Goal: Task Accomplishment & Management: Use online tool/utility

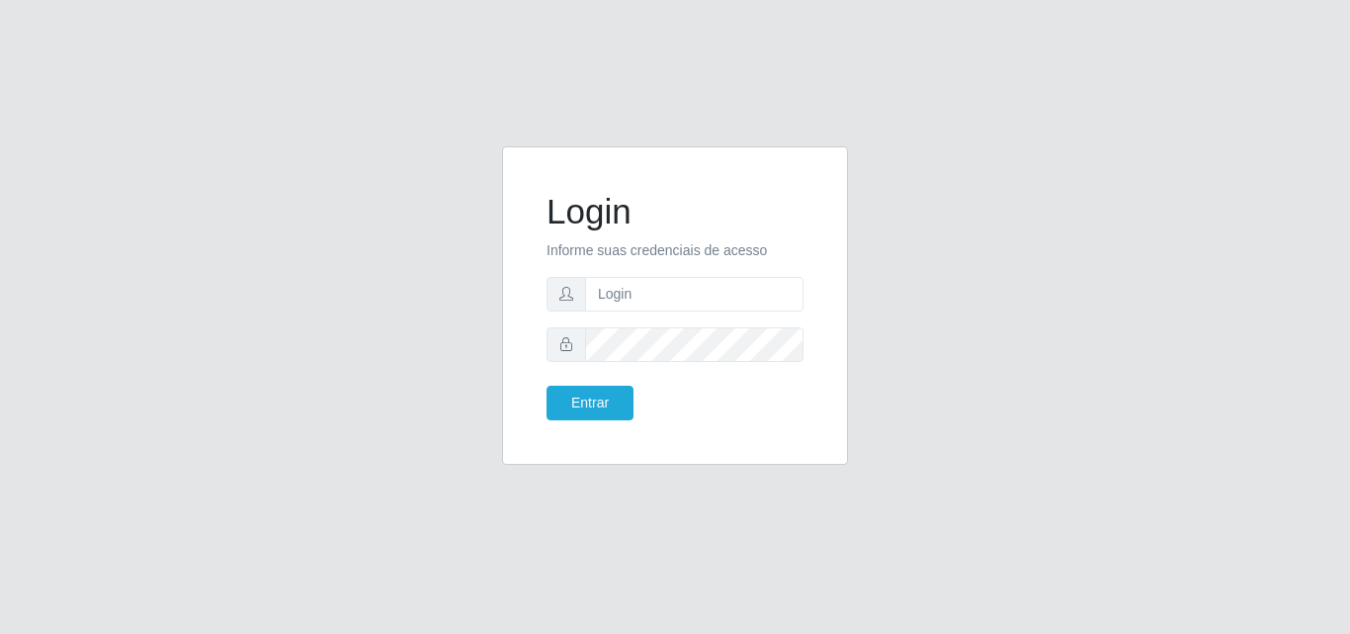
click at [748, 296] on input "text" at bounding box center [694, 294] width 218 height 35
type input "[EMAIL_ADDRESS][DOMAIN_NAME]"
click at [547, 386] on button "Entrar" at bounding box center [590, 403] width 87 height 35
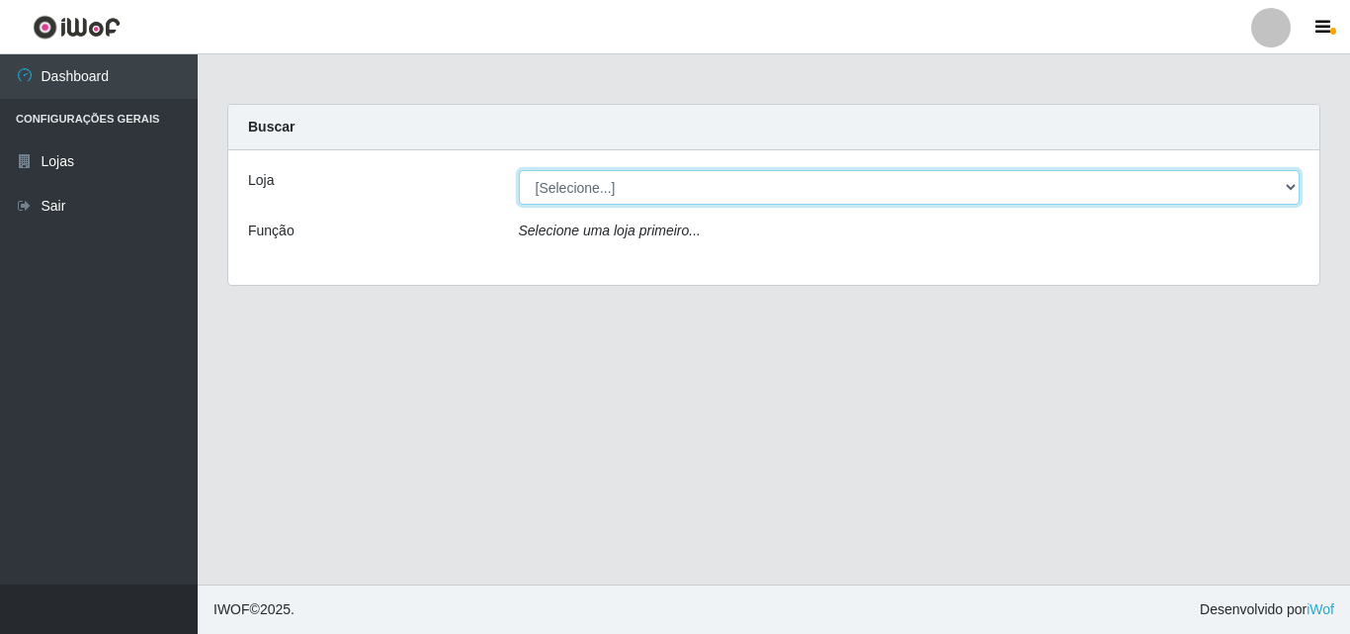
click at [1036, 197] on select "[Selecione...] Corte Fácil - Unidade Emaús" at bounding box center [910, 187] width 782 height 35
select select "201"
click at [519, 170] on select "[Selecione...] Corte Fácil - Unidade Emaús" at bounding box center [910, 187] width 782 height 35
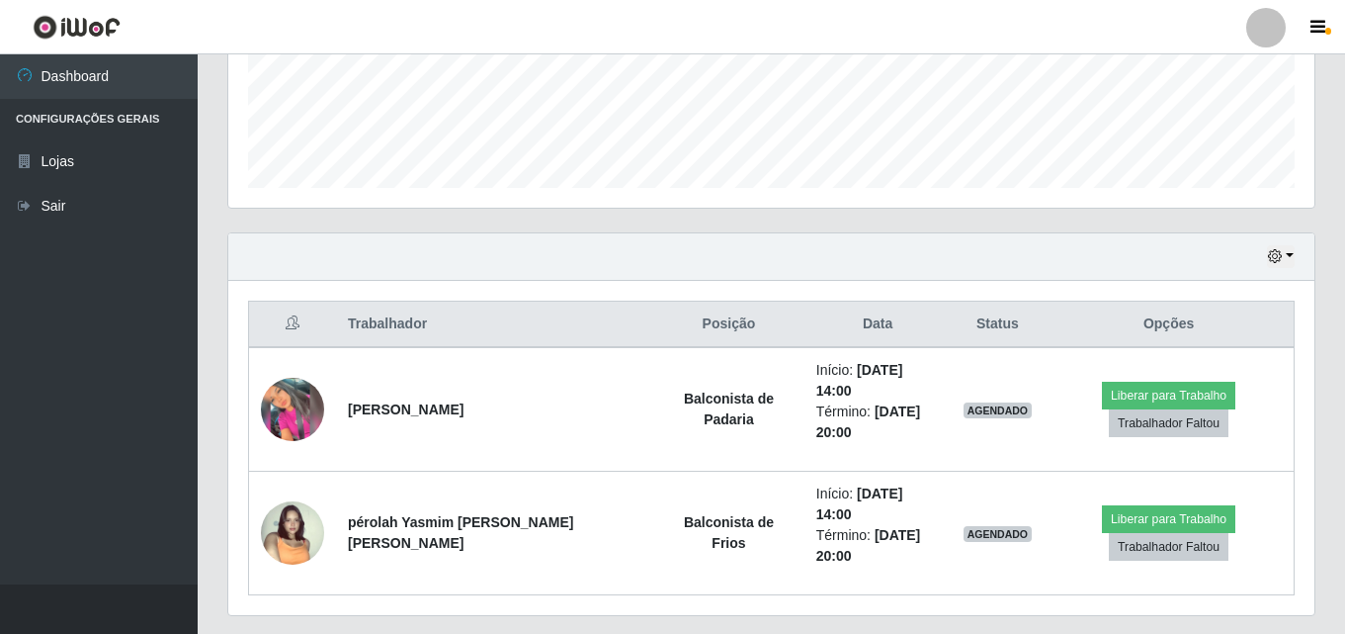
scroll to position [533, 0]
